Goal: Task Accomplishment & Management: Use online tool/utility

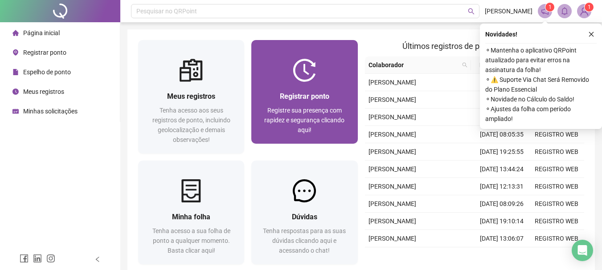
click at [280, 78] on div at bounding box center [304, 70] width 106 height 23
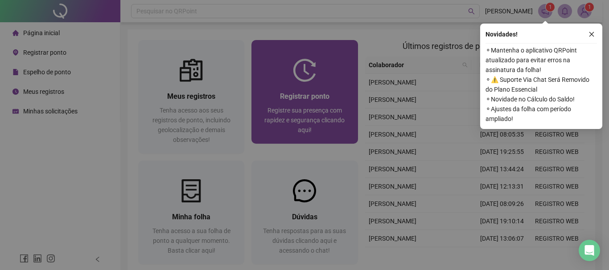
click at [283, 79] on div "08:04:57 Empregador : Colaborador : REGISTRAR PONTO SOLICITAR AJUSTE" at bounding box center [304, 108] width 291 height 153
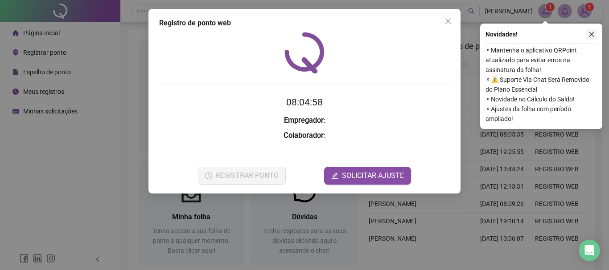
click at [589, 30] on button "button" at bounding box center [591, 34] width 11 height 11
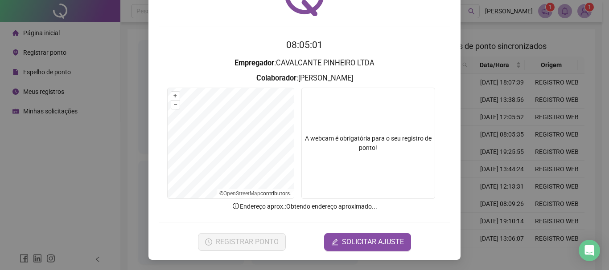
scroll to position [58, 0]
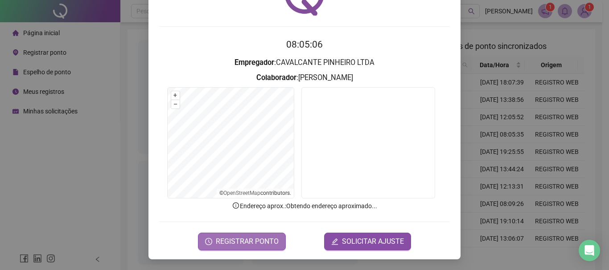
click at [256, 238] on span "REGISTRAR PONTO" at bounding box center [247, 242] width 63 height 11
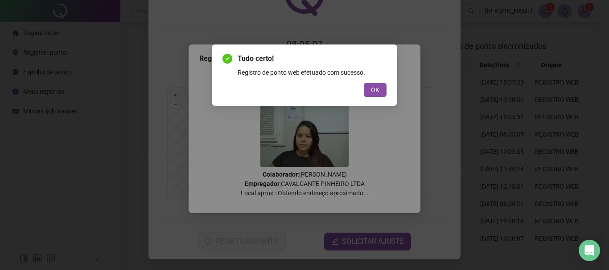
click at [376, 82] on div "Tudo certo! Registro de ponto web efetuado com sucesso. OK" at bounding box center [304, 75] width 164 height 44
click at [382, 91] on button "OK" at bounding box center [375, 90] width 23 height 14
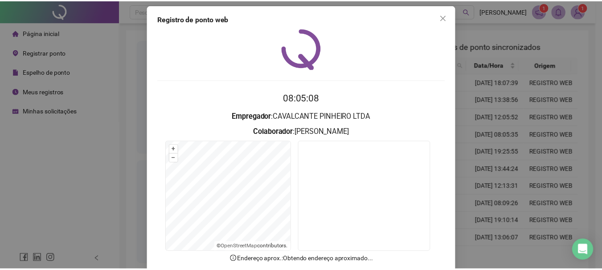
scroll to position [0, 0]
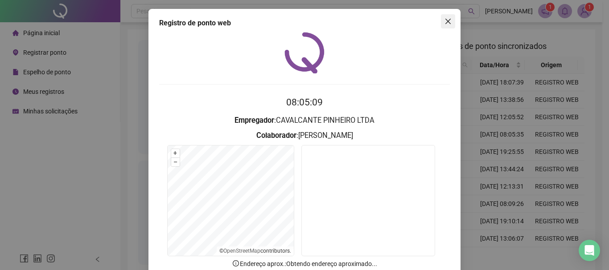
click at [447, 24] on icon "close" at bounding box center [447, 21] width 7 height 7
